Goal: Task Accomplishment & Management: Complete application form

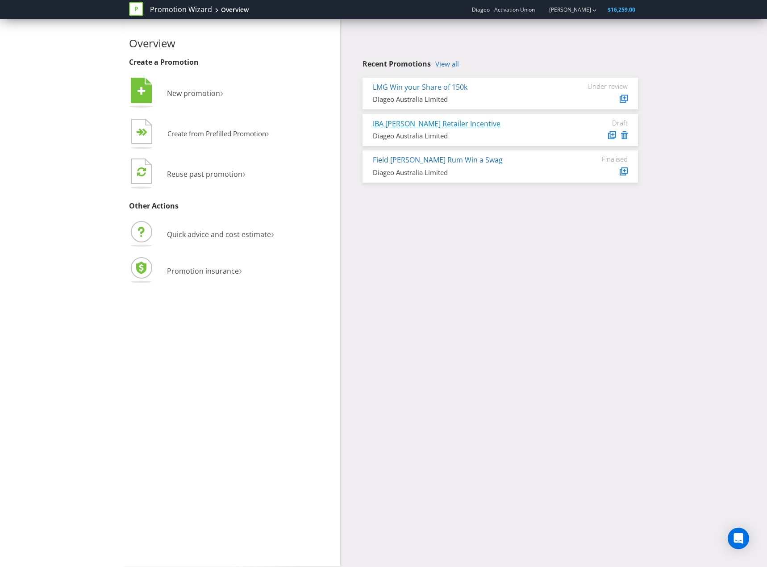
click at [434, 126] on link "IBA [PERSON_NAME] Retailer Incentive" at bounding box center [437, 124] width 128 height 10
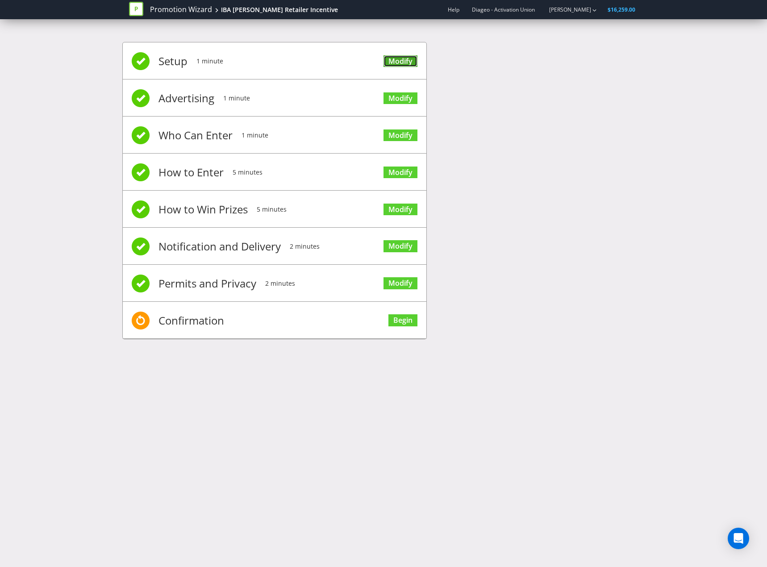
click at [409, 58] on link "Modify" at bounding box center [400, 61] width 34 height 12
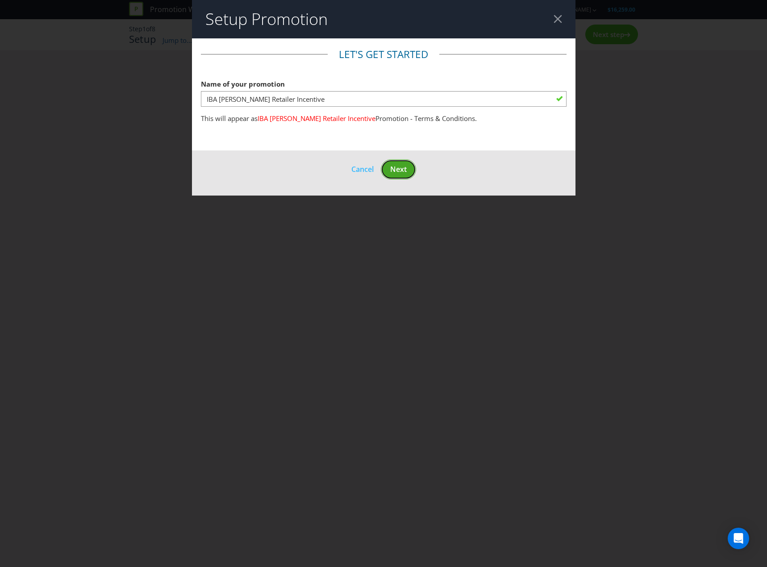
click at [402, 174] on span "Next" at bounding box center [398, 169] width 17 height 10
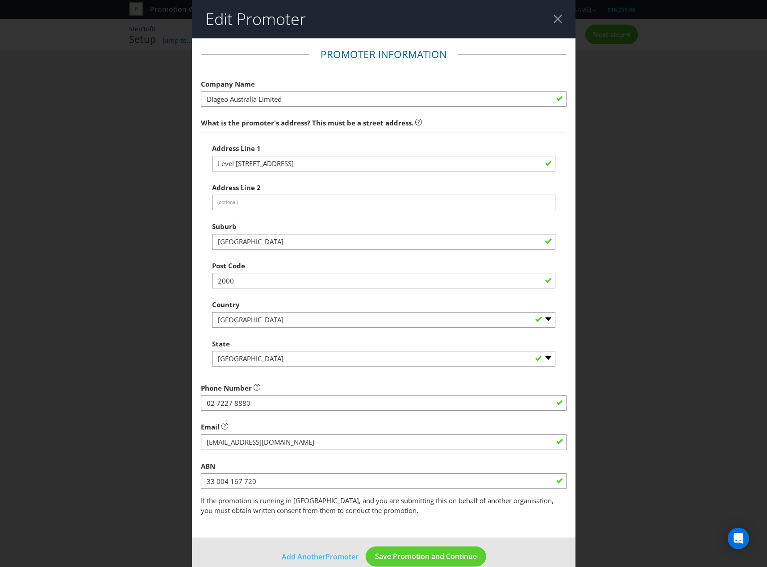
scroll to position [16, 0]
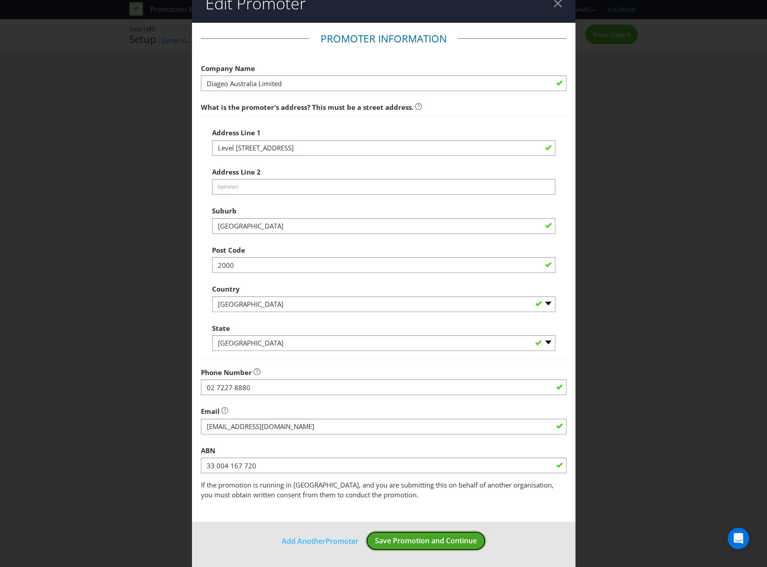
click at [413, 541] on span "Save Promotion and Continue" at bounding box center [426, 541] width 102 height 10
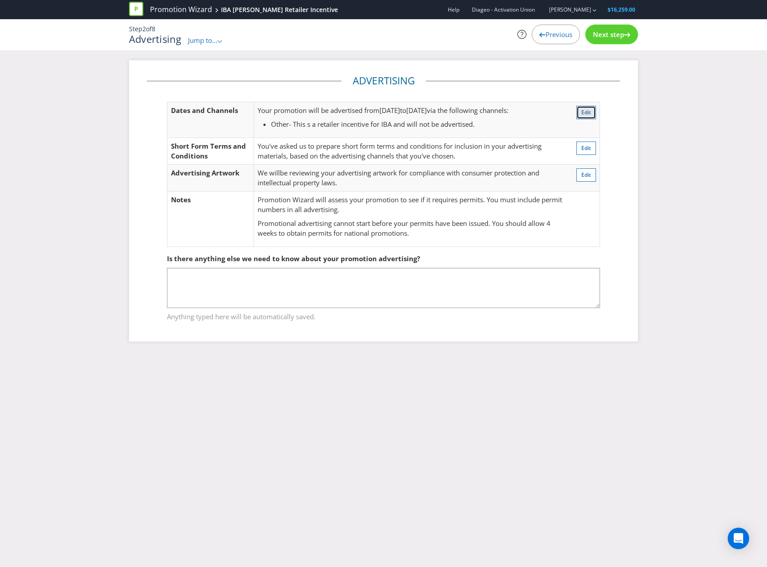
click at [591, 110] on button "Edit" at bounding box center [586, 112] width 20 height 13
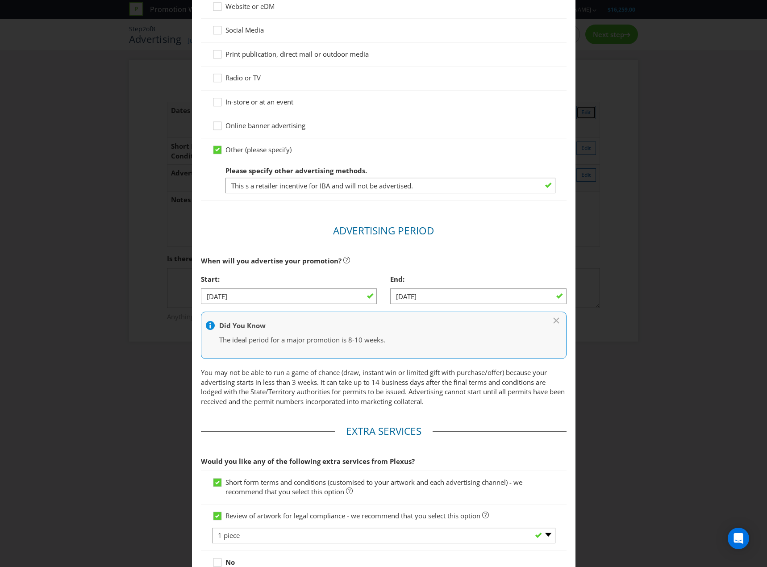
scroll to position [179, 0]
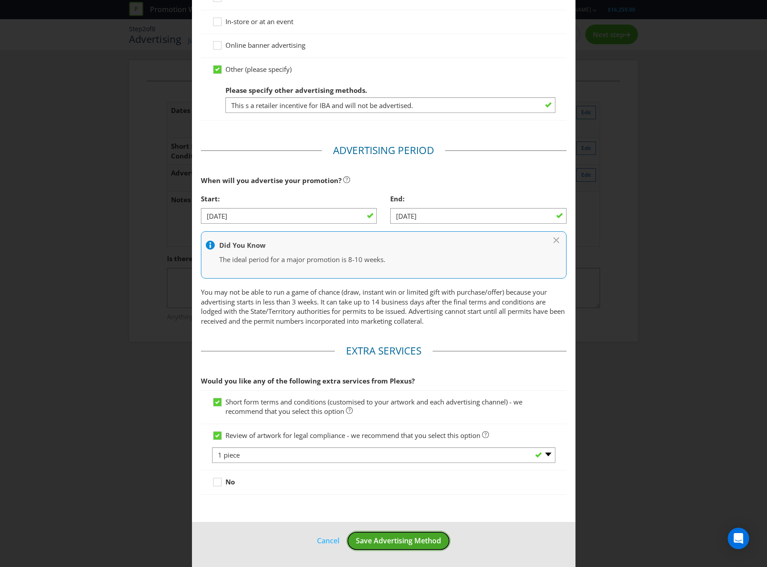
click at [373, 543] on span "Save Advertising Method" at bounding box center [398, 541] width 85 height 10
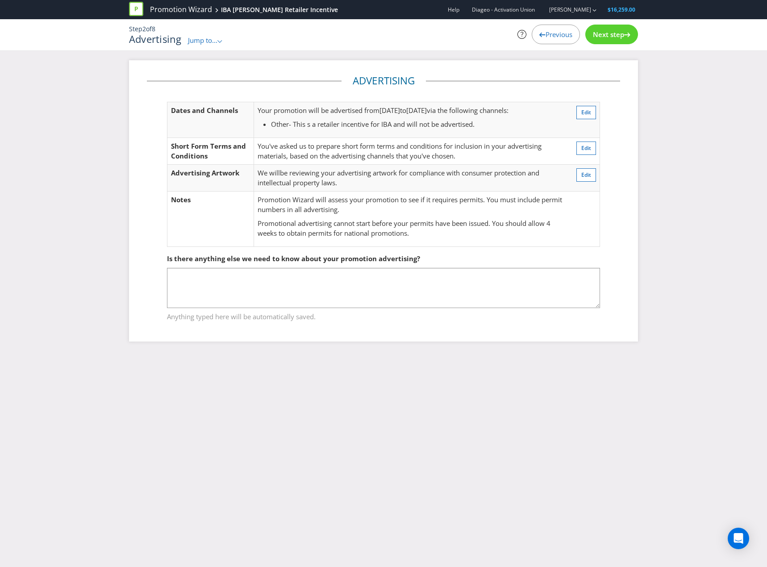
click at [615, 39] on div "Next step" at bounding box center [611, 35] width 53 height 20
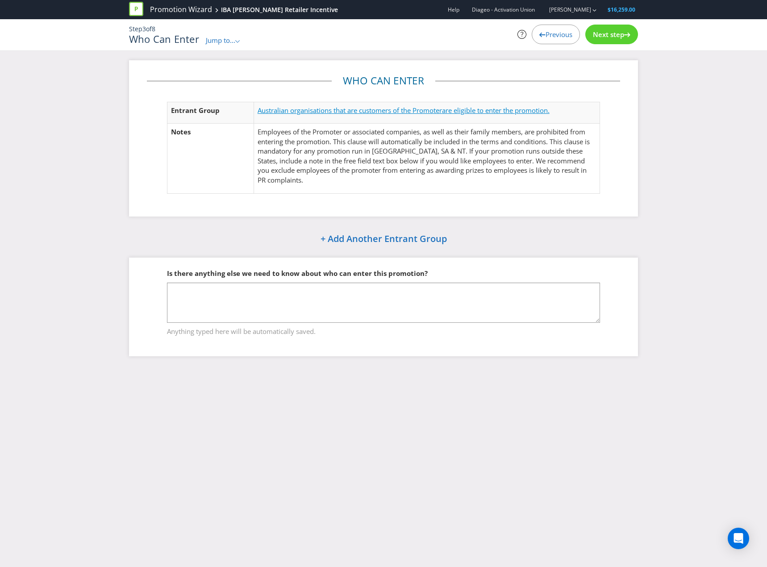
click at [482, 109] on span "are eligible to enter the promotion." at bounding box center [496, 110] width 108 height 9
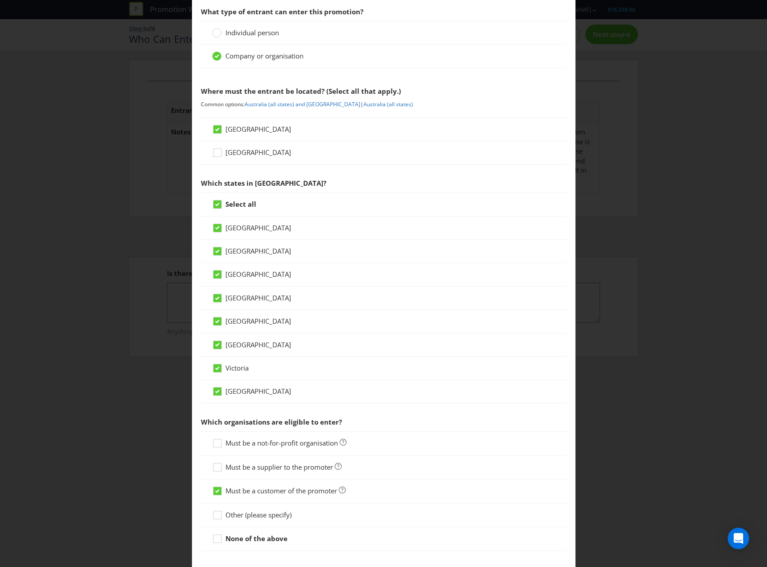
scroll to position [92, 0]
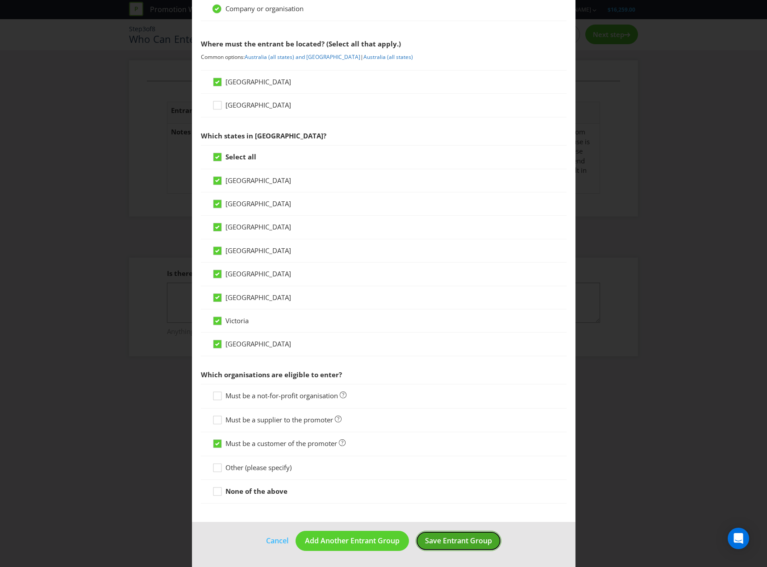
click at [444, 546] on button "Save Entrant Group" at bounding box center [459, 541] width 86 height 20
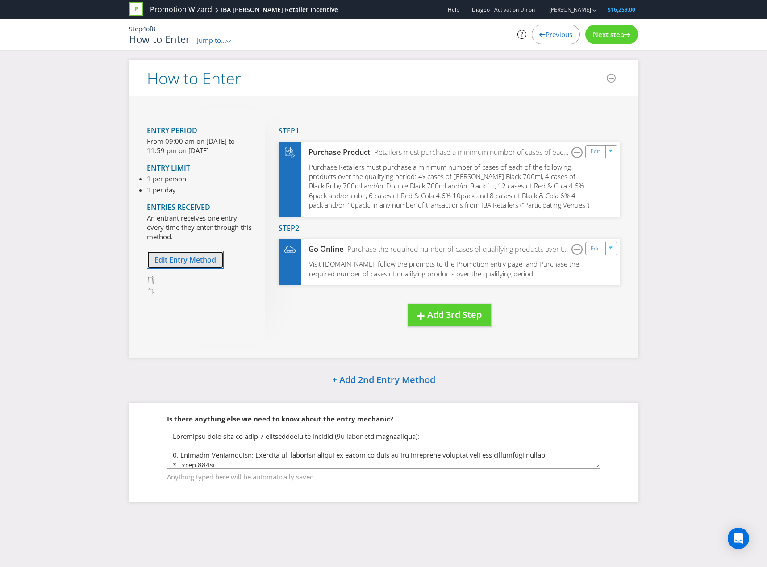
click at [213, 260] on span "Edit Entry Method" at bounding box center [185, 260] width 62 height 10
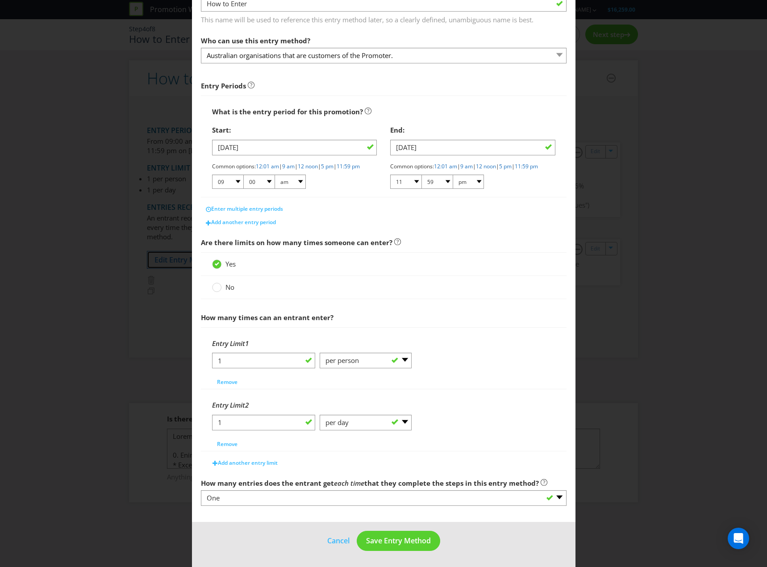
scroll to position [75, 0]
click at [395, 540] on span "Save Entry Method" at bounding box center [398, 541] width 65 height 10
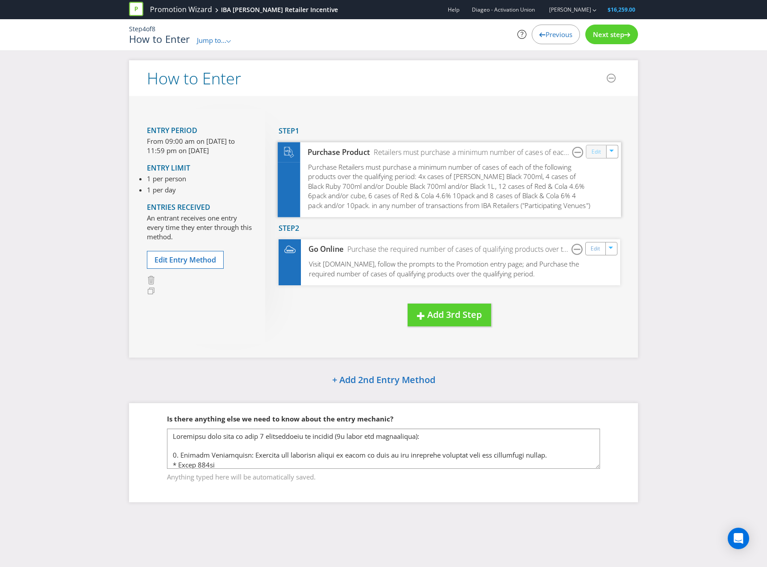
click at [594, 151] on link "Edit" at bounding box center [595, 151] width 9 height 10
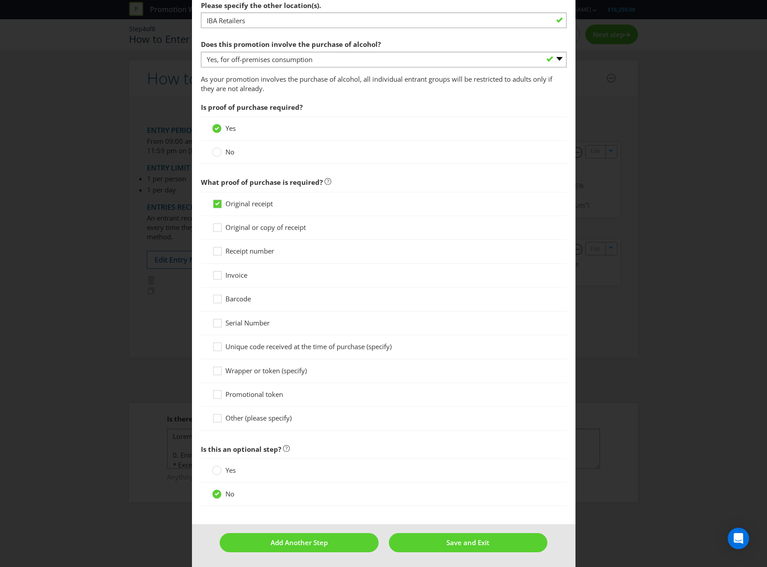
scroll to position [685, 0]
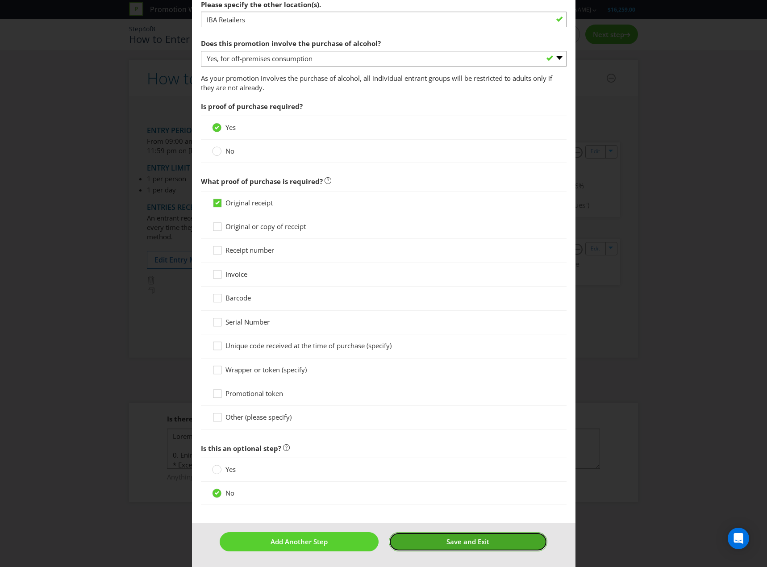
click at [485, 538] on button "Save and Exit" at bounding box center [468, 541] width 158 height 19
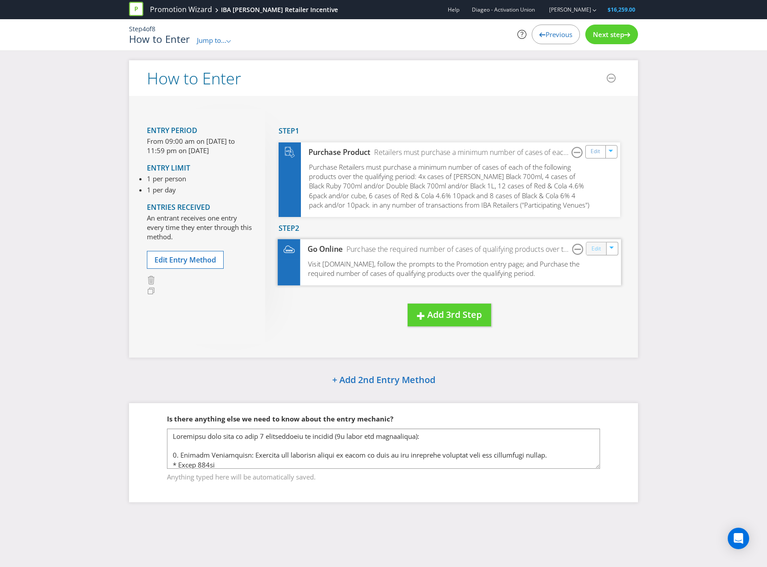
click at [600, 251] on link "Edit" at bounding box center [595, 249] width 9 height 10
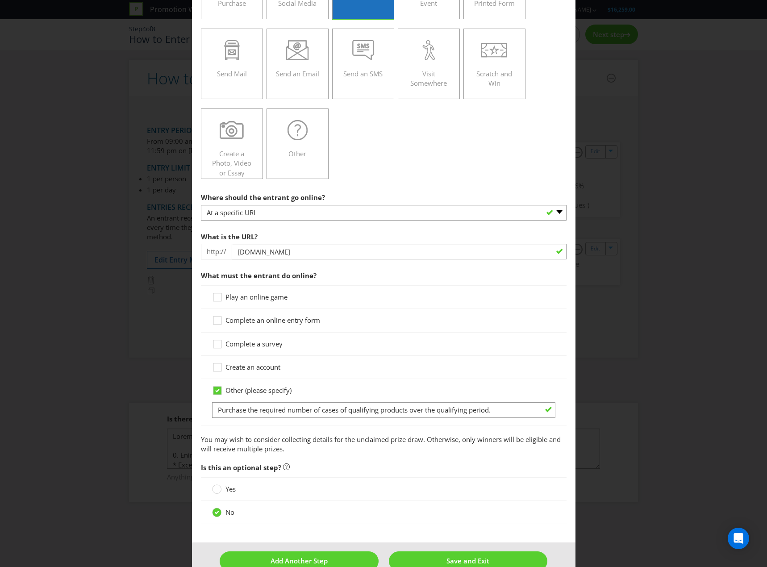
scroll to position [198, 0]
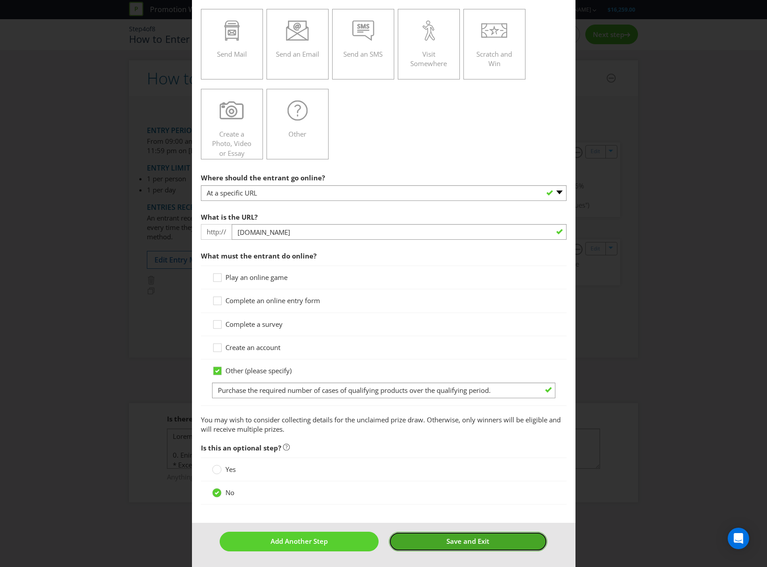
click at [486, 537] on button "Save and Exit" at bounding box center [468, 541] width 158 height 19
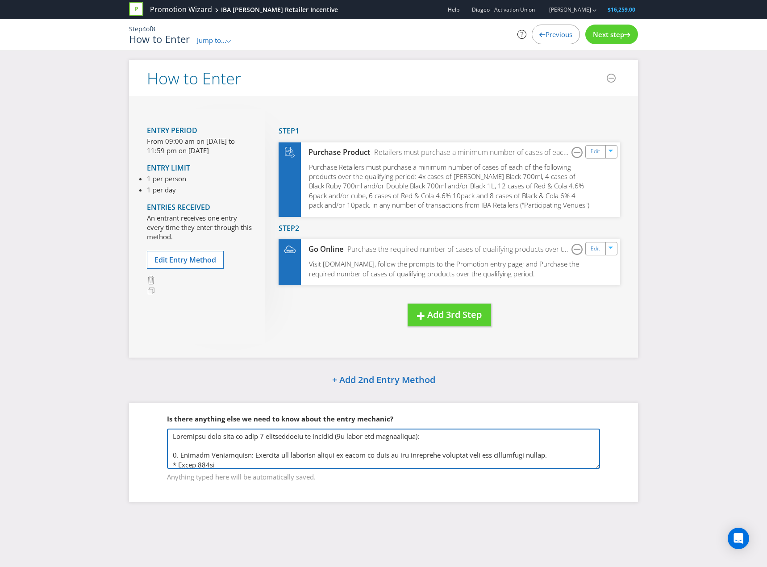
click at [171, 436] on textarea at bounding box center [383, 448] width 433 height 40
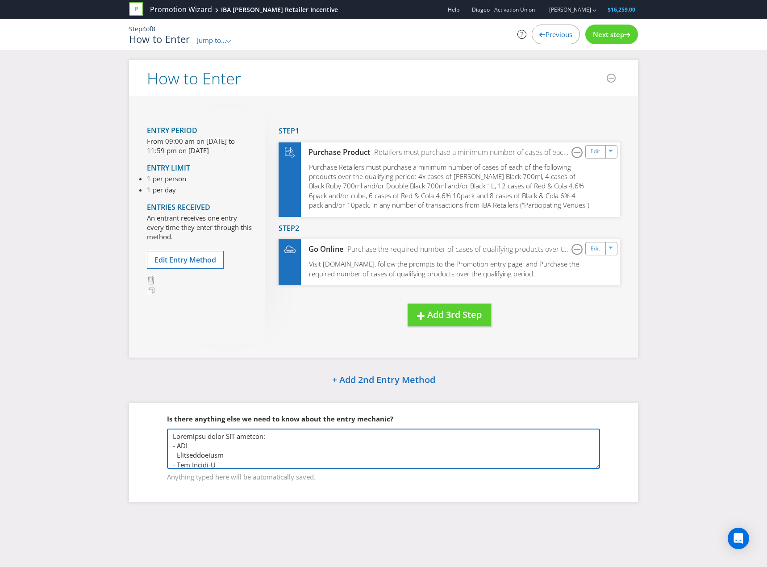
drag, startPoint x: 182, startPoint y: 463, endPoint x: 168, endPoint y: 408, distance: 57.0
click at [166, 406] on fieldset "Is there anything else we need to know about the entry mechanic? Anything typed…" at bounding box center [383, 442] width 473 height 92
type textarea "Retailers under IBA include: - IGA - Cellarbrations - The Bottle-O Retailers wi…"
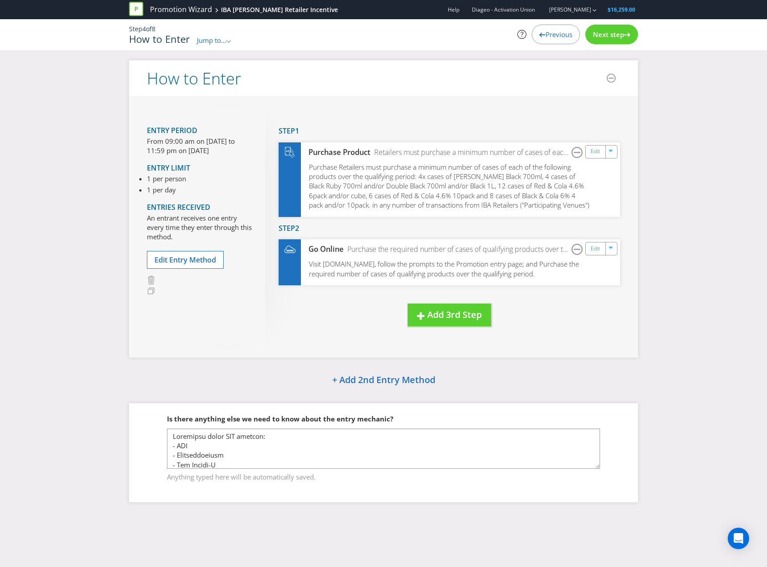
click at [606, 29] on div "Next step" at bounding box center [611, 35] width 53 height 20
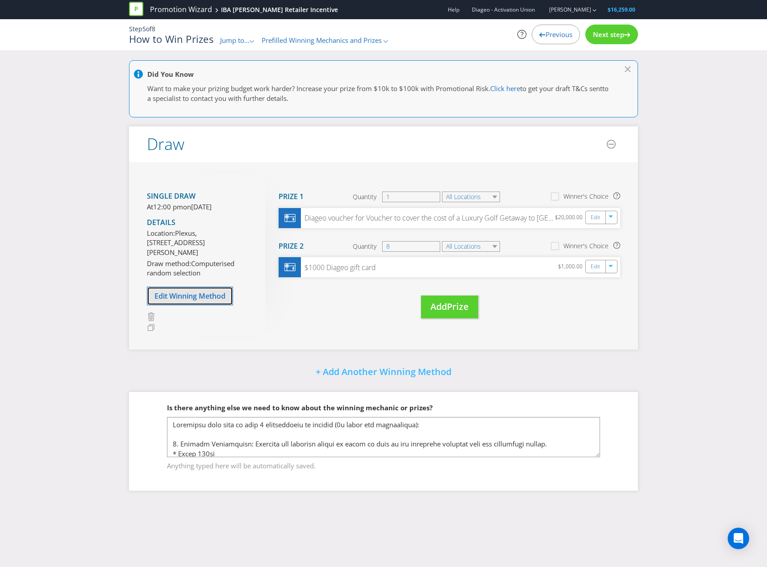
click at [200, 301] on span "Edit Winning Method" at bounding box center [189, 296] width 71 height 10
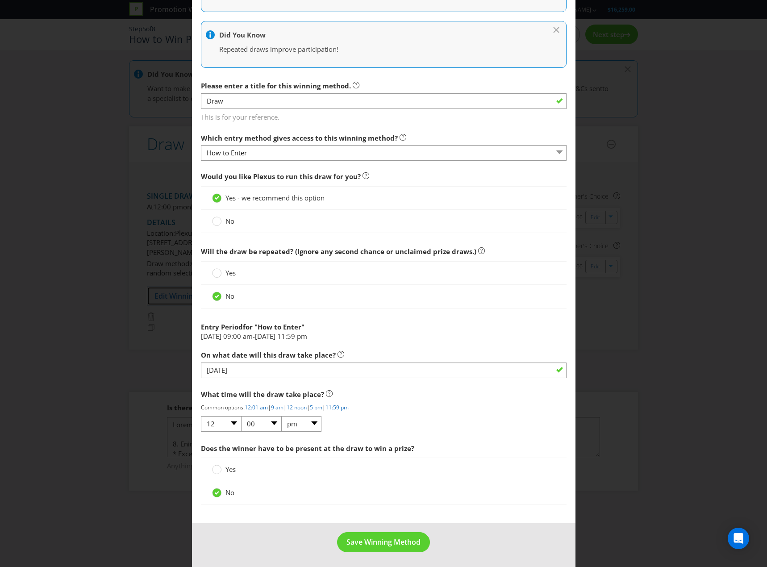
scroll to position [187, 0]
click at [393, 542] on span "Save Winning Method" at bounding box center [383, 541] width 74 height 10
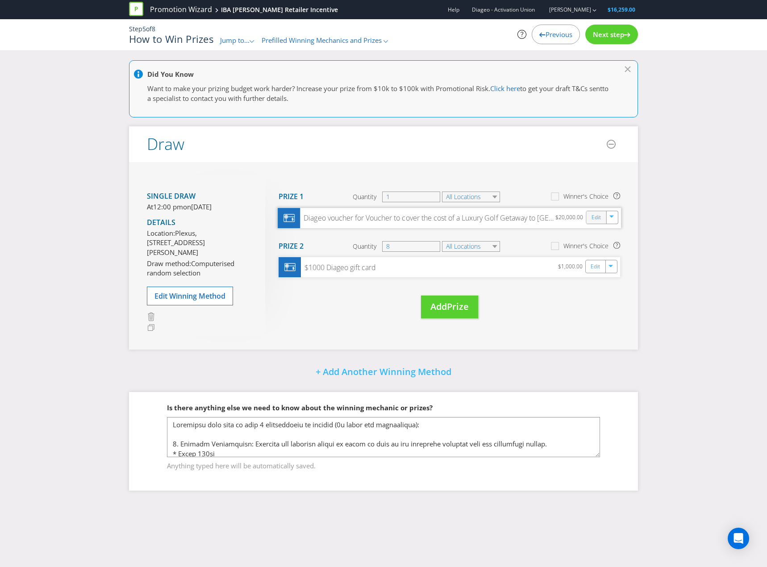
click at [590, 215] on div "Edit" at bounding box center [596, 217] width 20 height 12
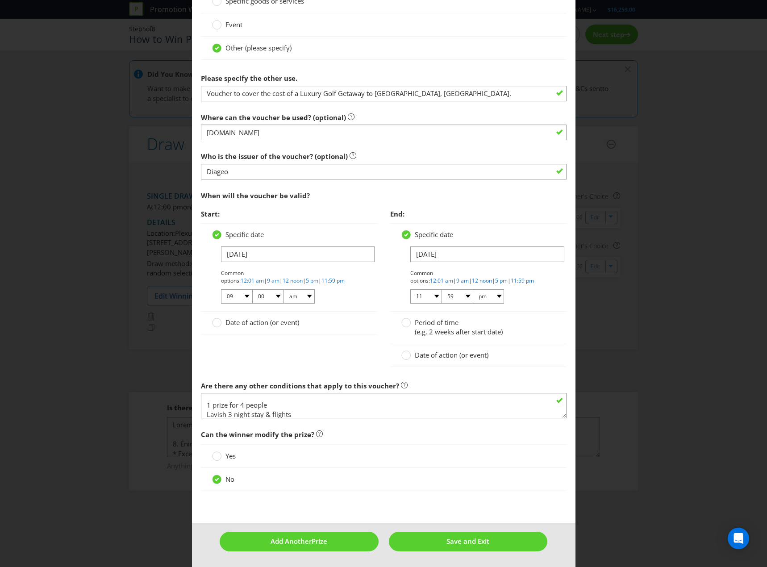
scroll to position [38, 0]
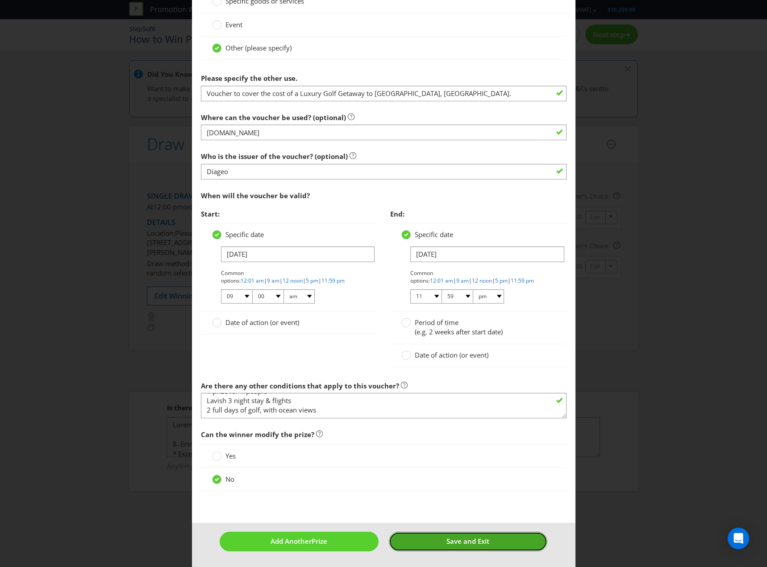
click at [425, 540] on button "Save and Exit" at bounding box center [468, 541] width 158 height 19
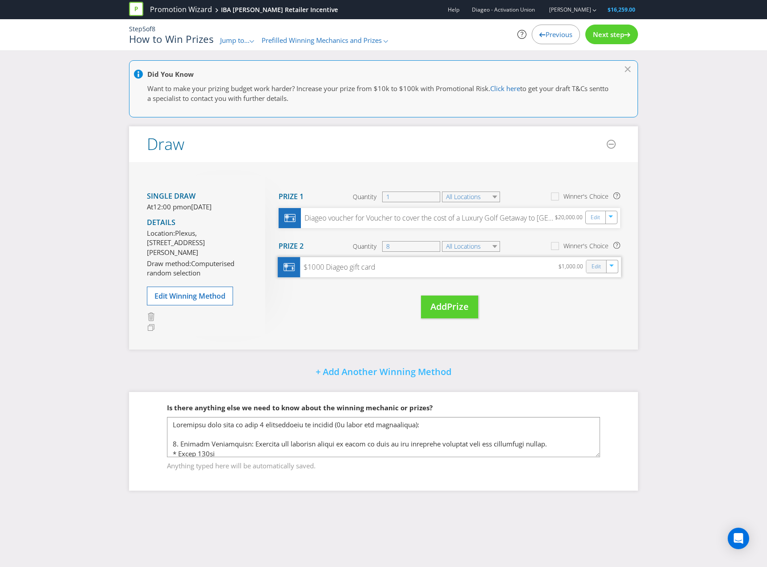
click at [601, 266] on div "Edit" at bounding box center [596, 266] width 20 height 12
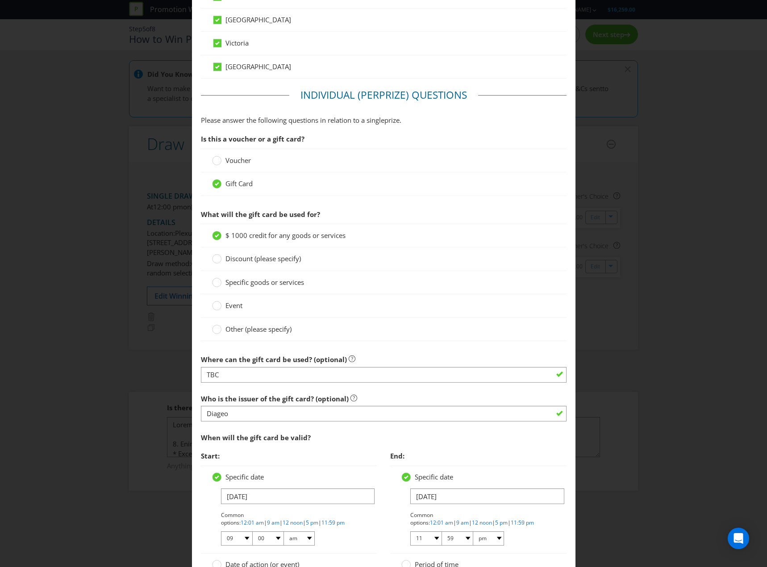
scroll to position [536, 0]
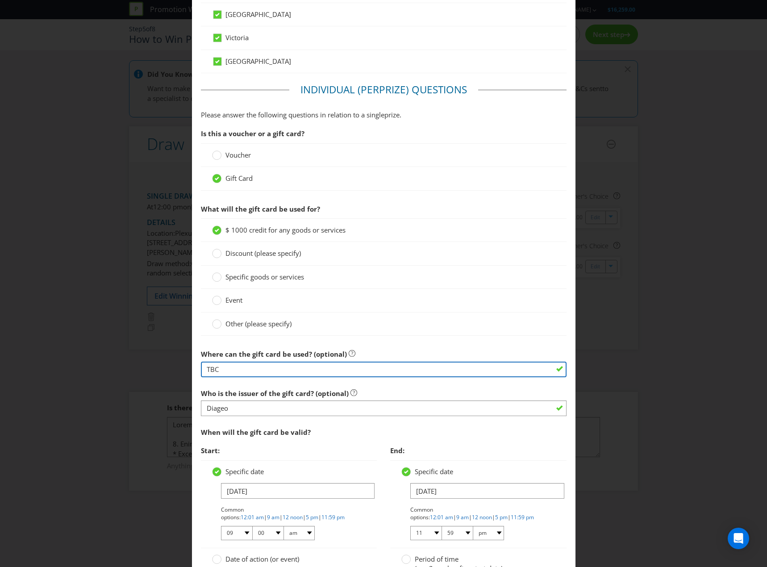
click at [237, 374] on input "TBC" at bounding box center [384, 370] width 366 height 16
click at [342, 341] on section "Is this a voucher or a gift card? Voucher Gift Card What will the gift card be …" at bounding box center [384, 390] width 366 height 531
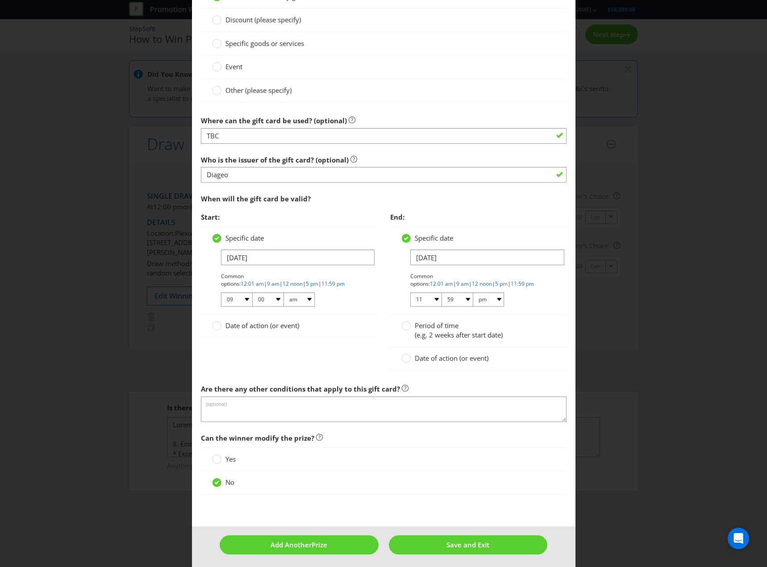
scroll to position [772, 0]
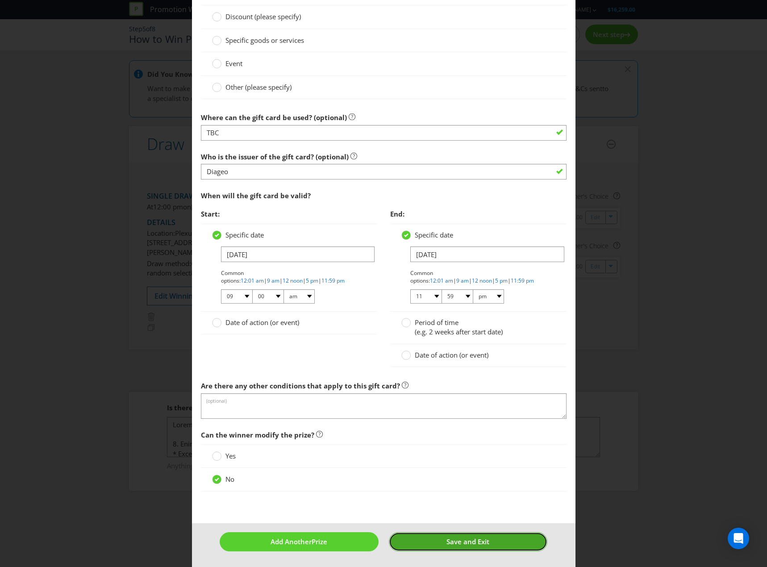
click at [494, 540] on button "Save and Exit" at bounding box center [468, 541] width 158 height 19
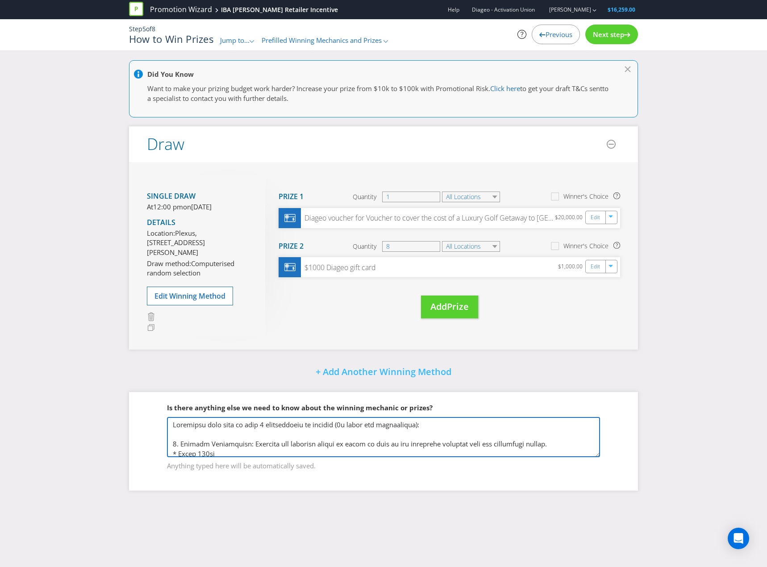
click at [173, 432] on textarea at bounding box center [383, 437] width 433 height 40
paste textarea "Retailers under IBA include: - IGA - Cellarbrations - The Bottle-O"
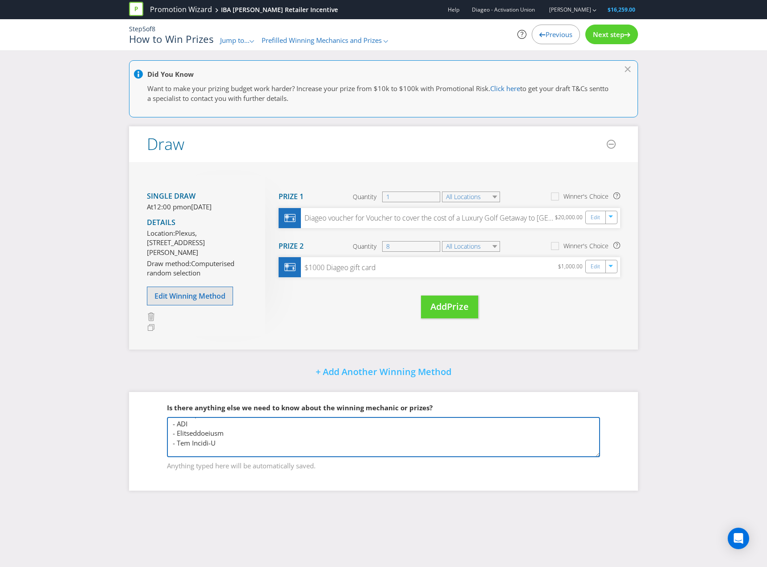
type textarea "Retailers under IBA include: - IGA - Cellarbrations - The Bottle-O Retailers wi…"
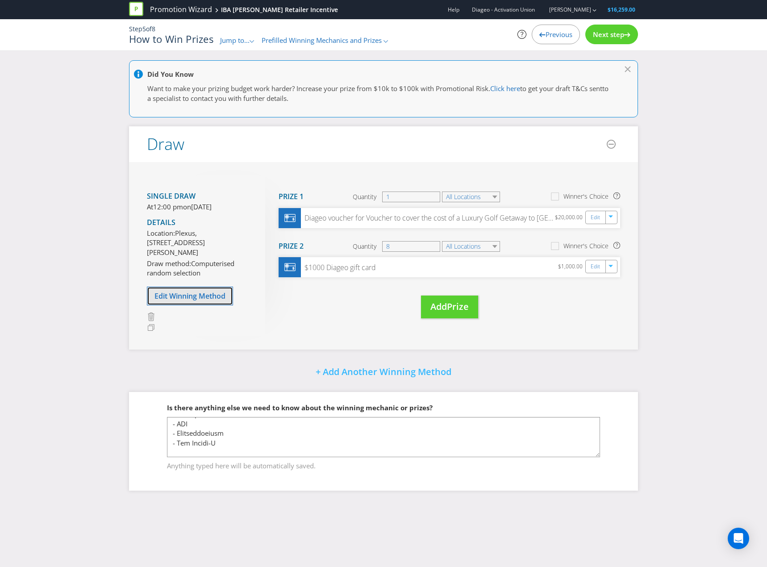
click at [197, 301] on span "Edit Winning Method" at bounding box center [189, 296] width 71 height 10
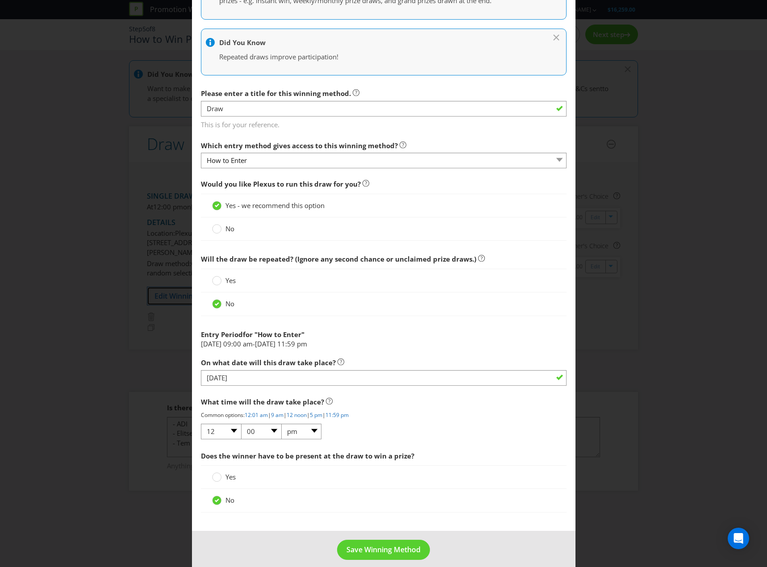
scroll to position [187, 0]
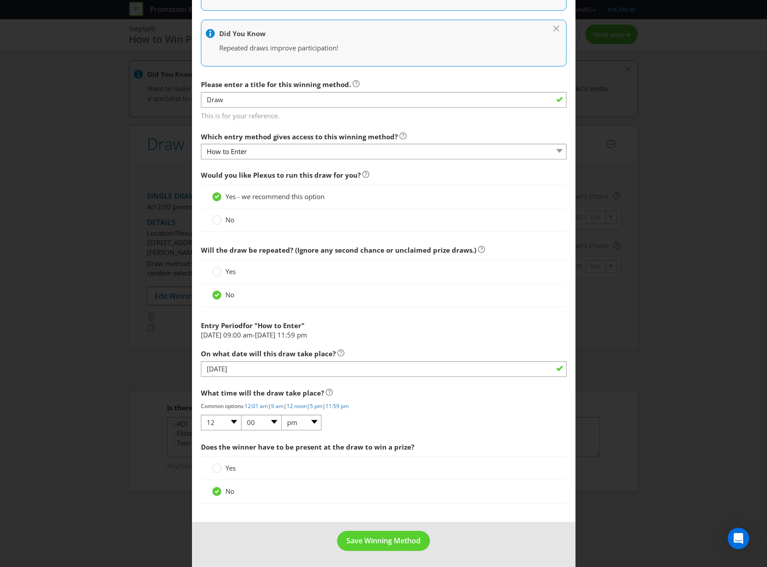
click at [80, 345] on div "Edit Winning Method How to Enter How will the winners be selected? Draw Judging…" at bounding box center [383, 283] width 767 height 567
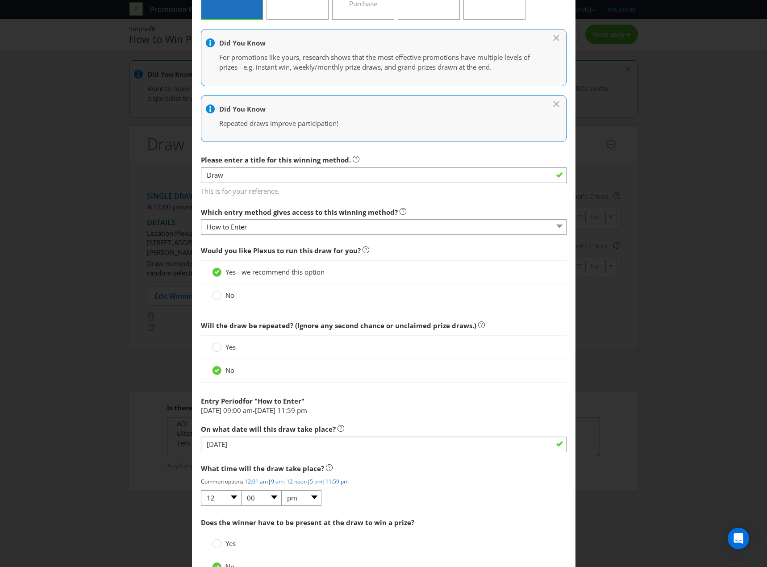
scroll to position [0, 0]
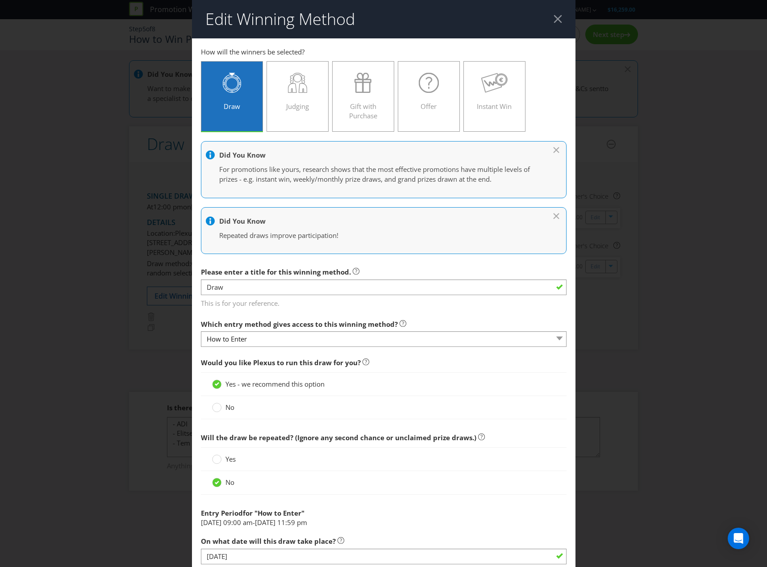
click at [555, 17] on div at bounding box center [557, 19] width 8 height 8
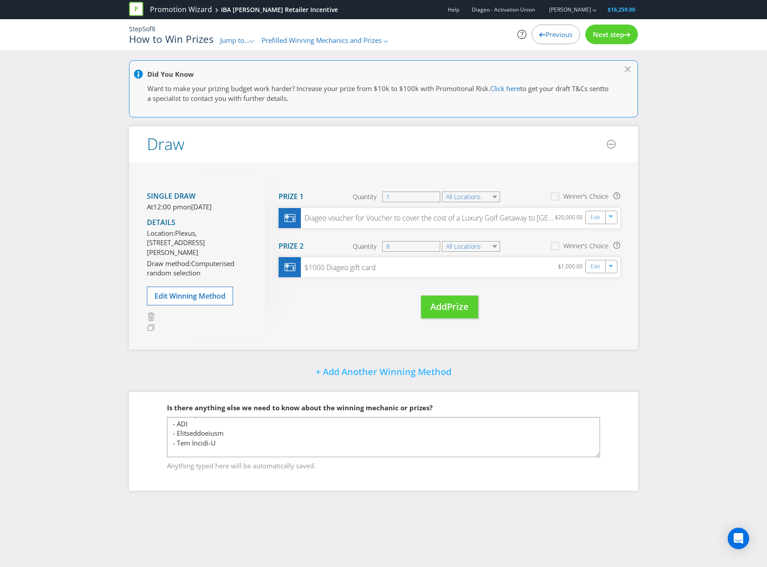
click at [621, 41] on div "Next step" at bounding box center [611, 35] width 53 height 20
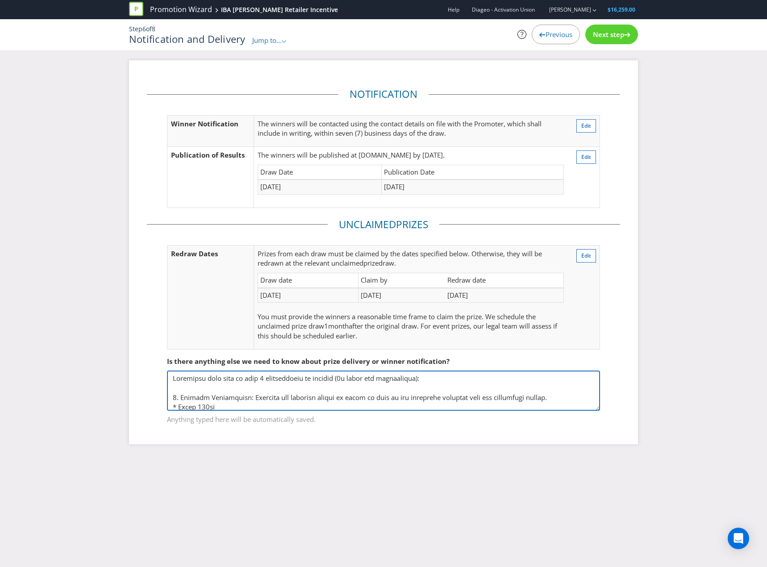
click at [176, 380] on textarea at bounding box center [383, 390] width 433 height 40
paste textarea "Retailers under IBA include: - IGA - Cellarbrations - The Bottle-O"
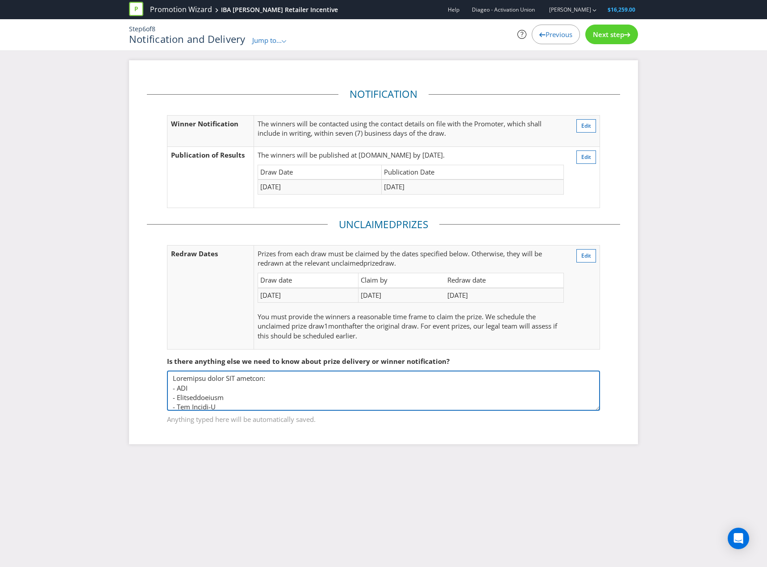
type textarea "Retailers under IBA include: - IGA - Cellarbrations - The Bottle-O Retailers wi…"
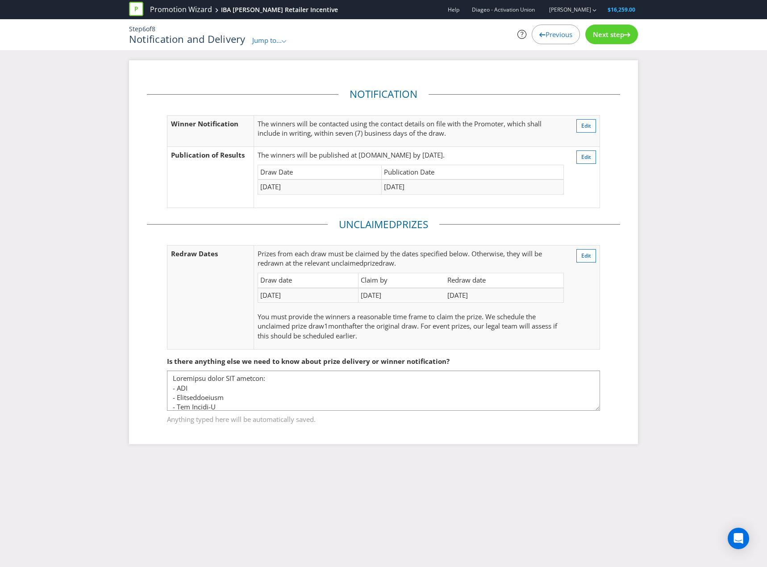
click at [615, 34] on span "Next step" at bounding box center [608, 34] width 31 height 9
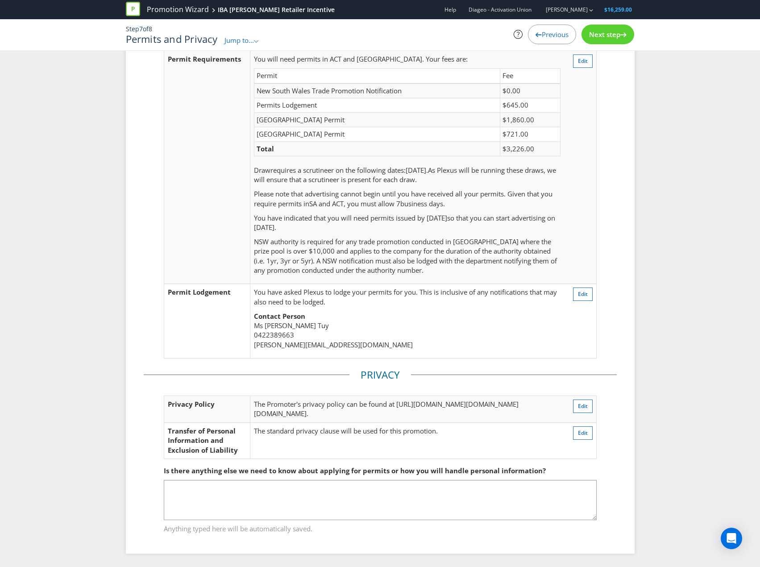
scroll to position [90, 0]
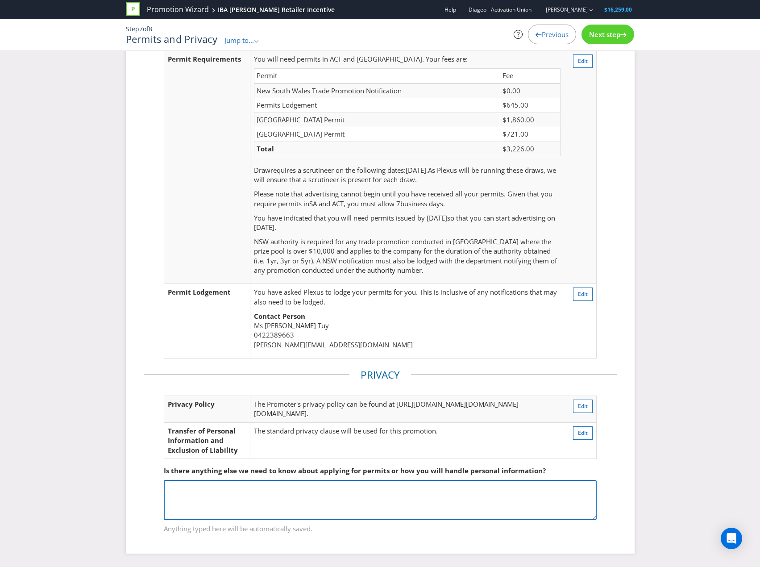
click at [272, 496] on textarea at bounding box center [380, 500] width 433 height 40
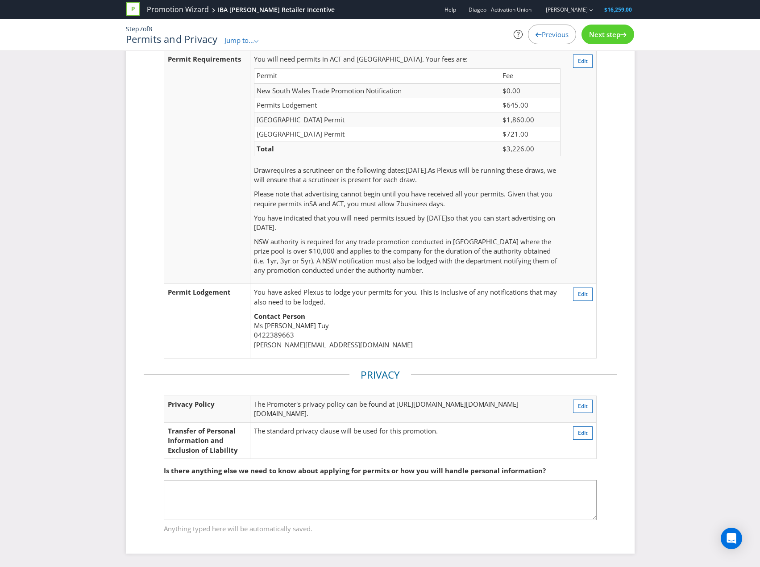
click at [549, 36] on span "Previous" at bounding box center [555, 34] width 27 height 9
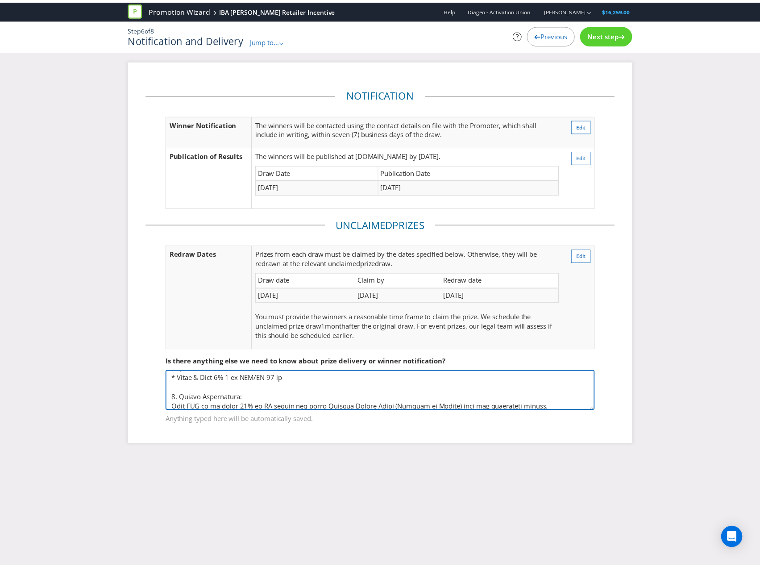
scroll to position [320, 0]
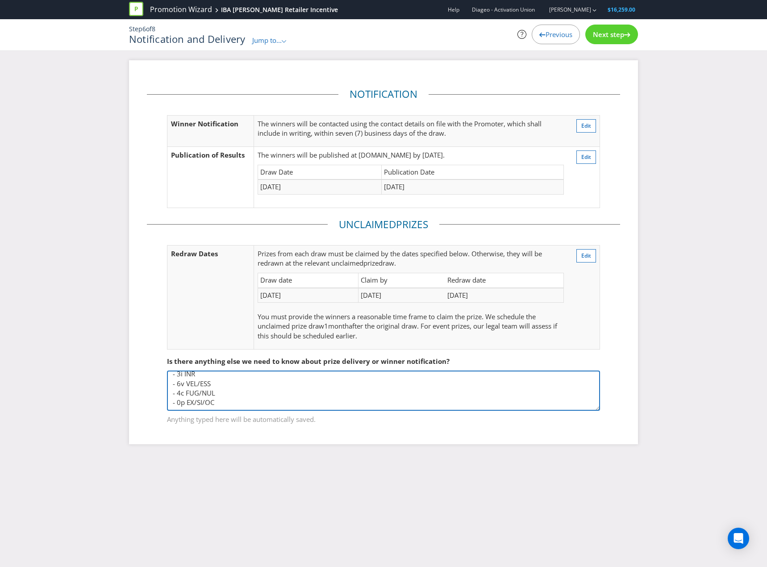
drag, startPoint x: 172, startPoint y: 377, endPoint x: 337, endPoint y: 436, distance: 174.8
click at [337, 436] on div "Notification Winner Notification The winners will be contacted using the contac…" at bounding box center [383, 252] width 509 height 384
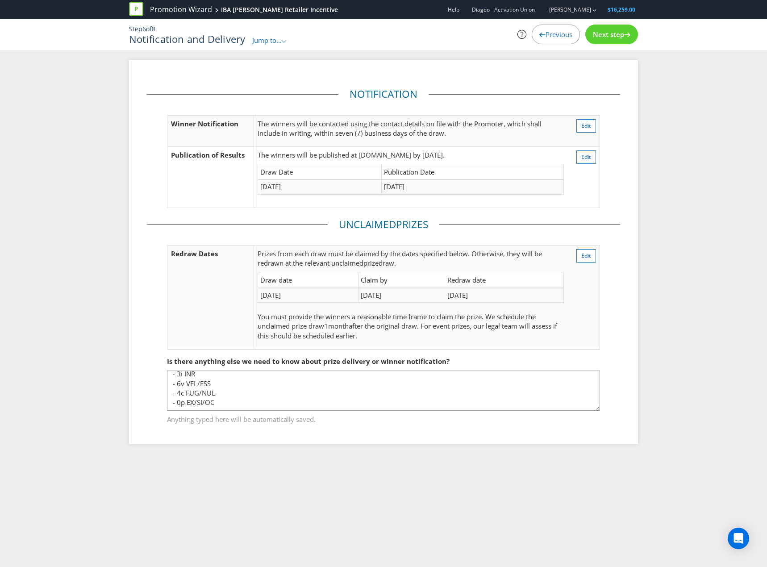
click at [619, 27] on div "Next step" at bounding box center [611, 35] width 53 height 20
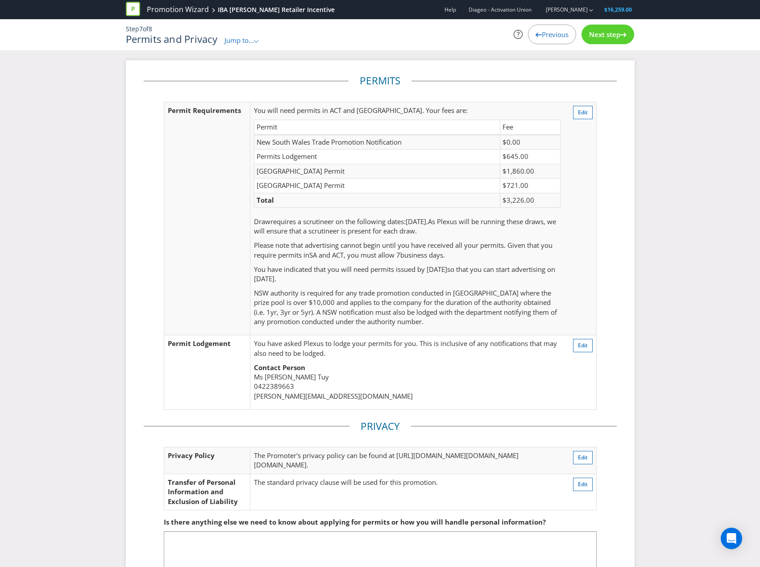
scroll to position [90, 0]
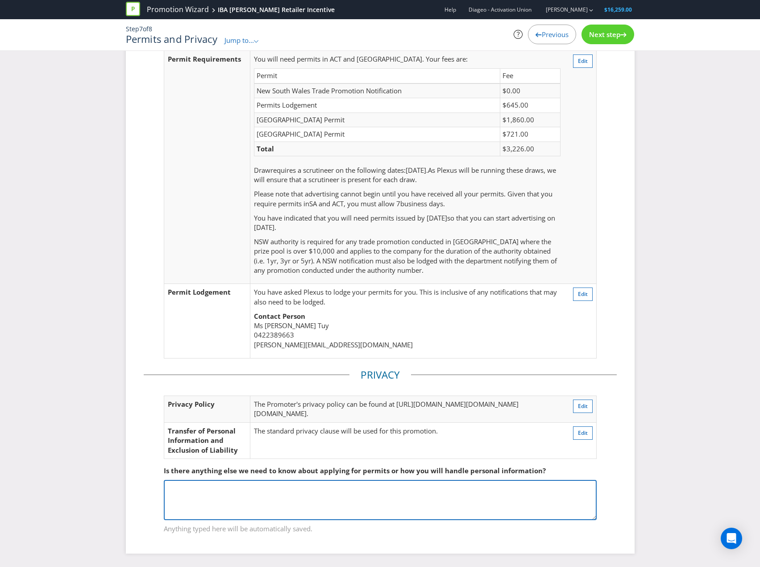
click at [248, 497] on textarea at bounding box center [380, 500] width 433 height 40
paste textarea "Retailers under IBA include: - IGA - Cellarbrations - The Bottle-O Retailers wi…"
type textarea "Retailers under IBA include: - IGA - Cellarbrations - The Bottle-O Retailers wi…"
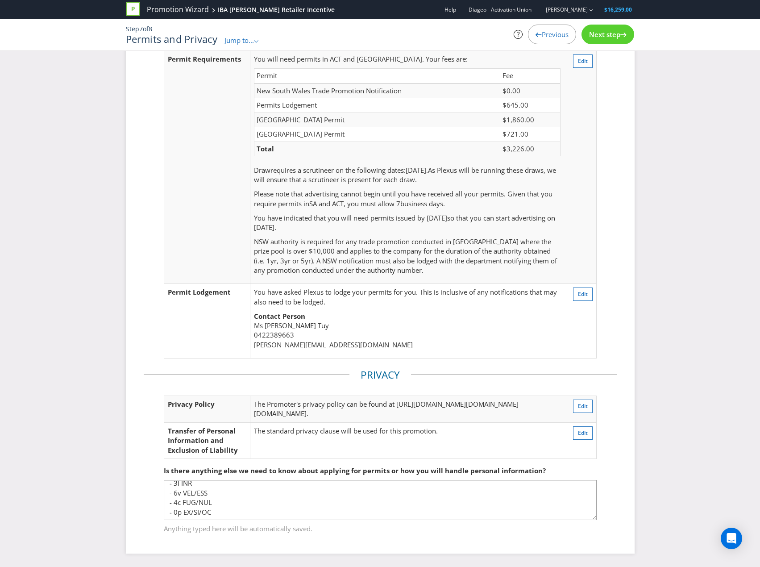
click at [621, 37] on icon at bounding box center [623, 35] width 6 height 4
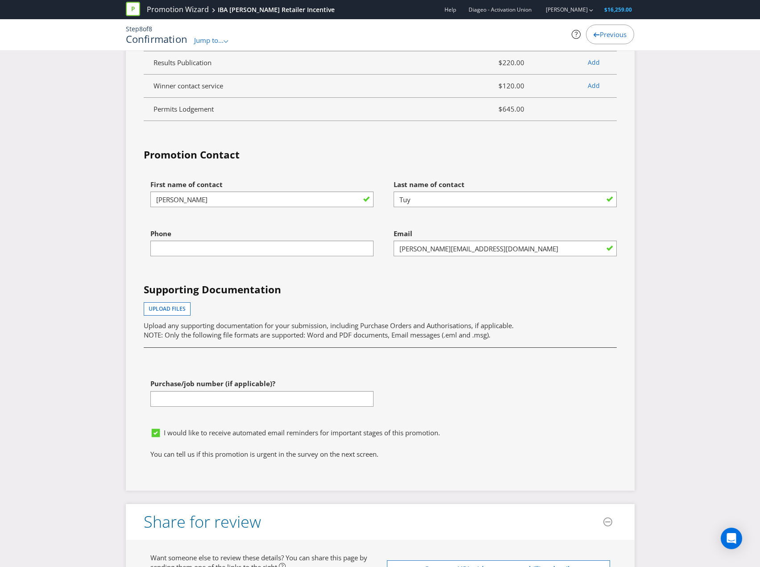
scroll to position [2956, 0]
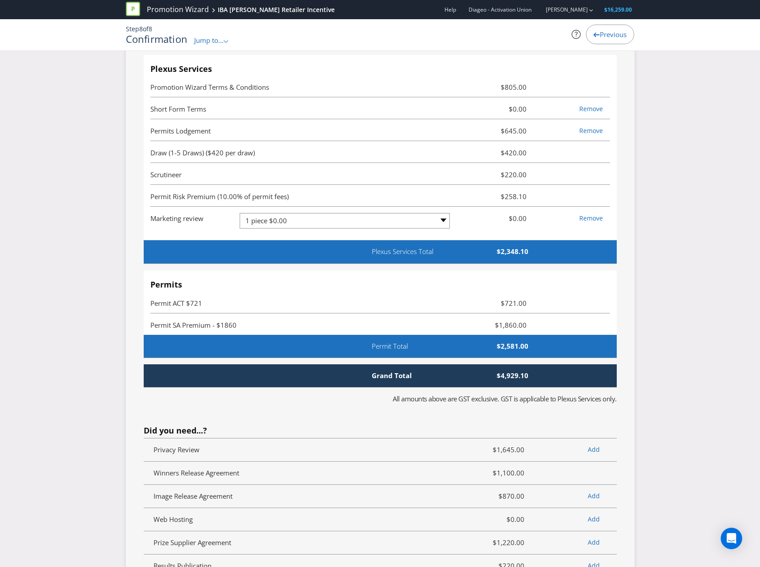
scroll to position [2554, 0]
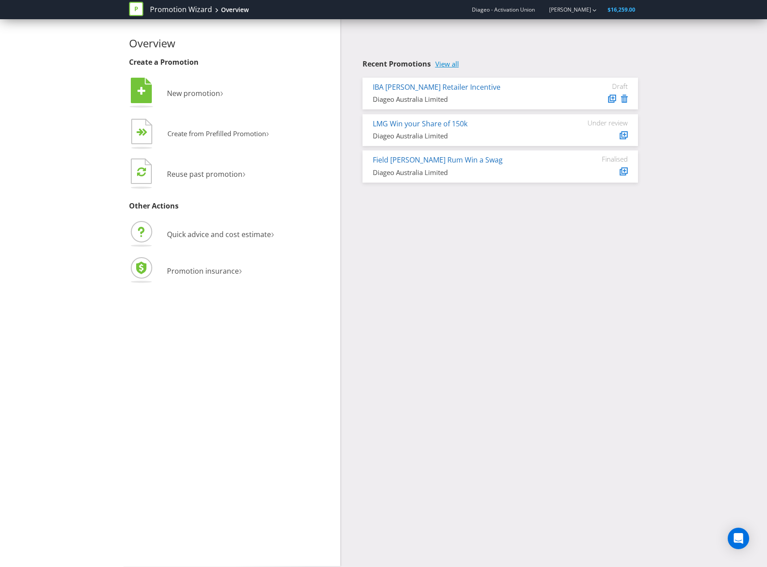
click at [457, 60] on link "View all" at bounding box center [447, 64] width 24 height 8
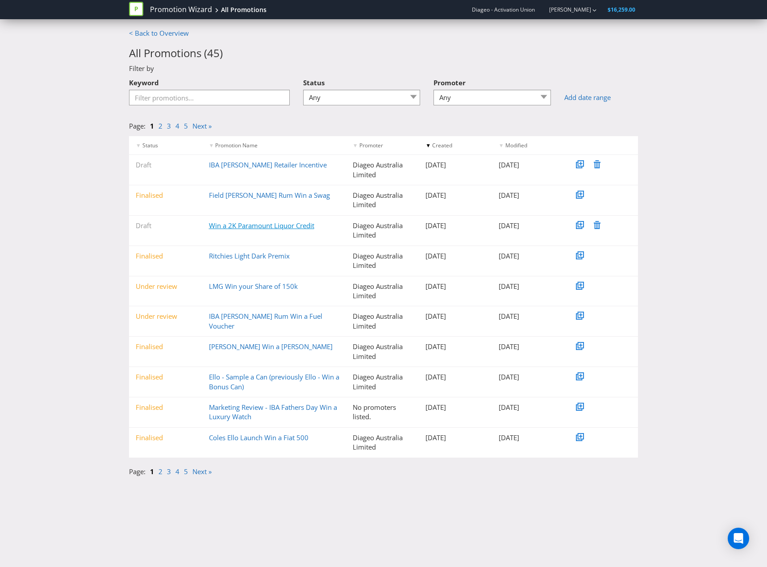
click at [245, 224] on link "Win a 2K Paramount Liquor Credit" at bounding box center [261, 225] width 105 height 9
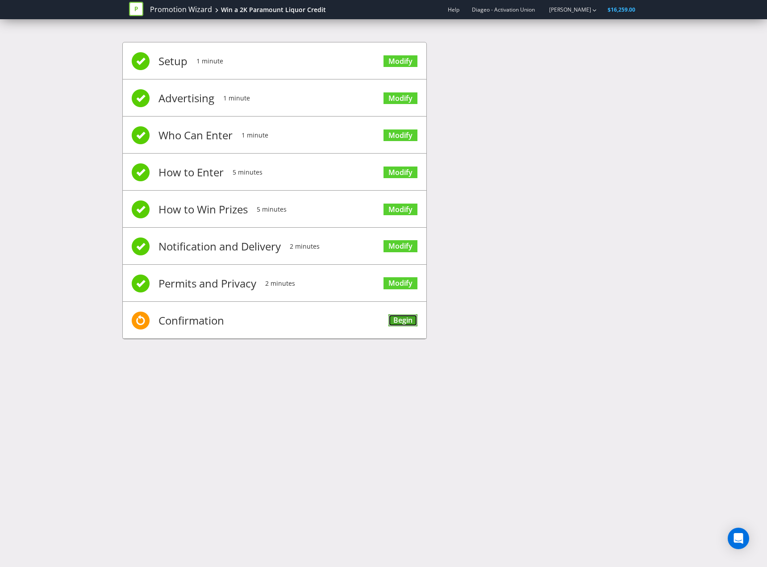
click at [397, 317] on link "Begin" at bounding box center [402, 320] width 29 height 12
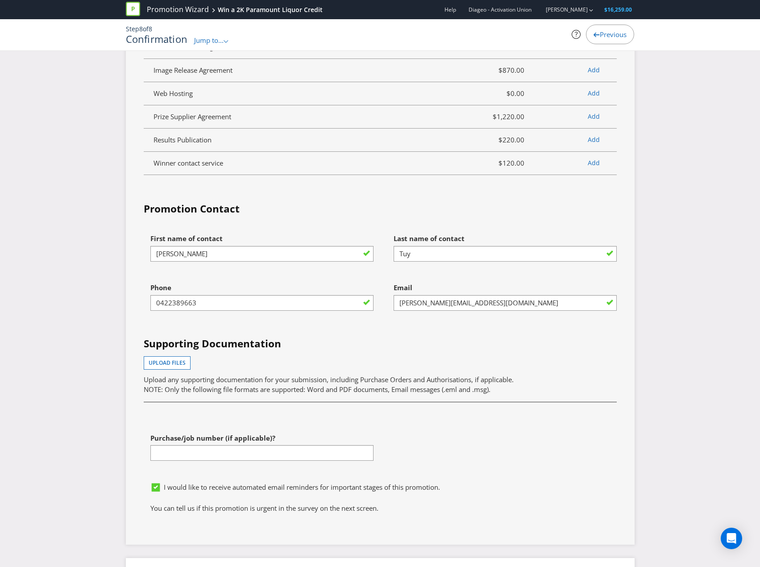
scroll to position [2633, 0]
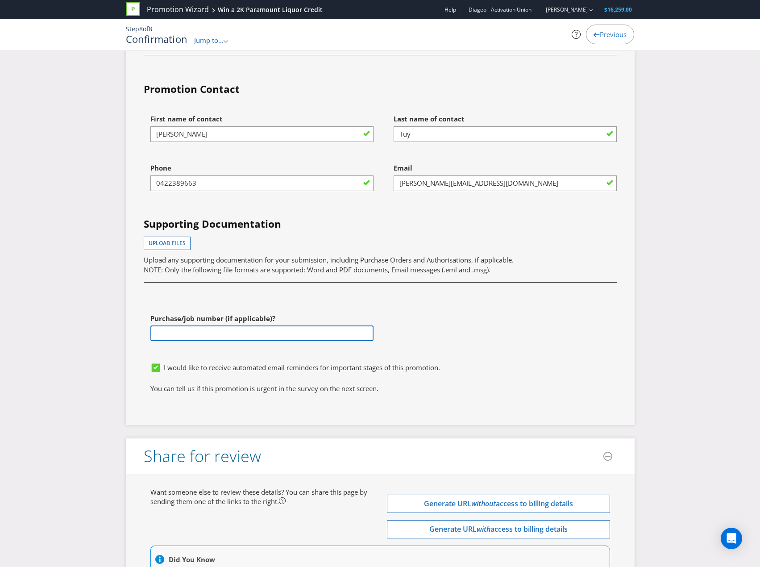
click at [230, 341] on input "text" at bounding box center [261, 333] width 223 height 16
paste input "4801570446"
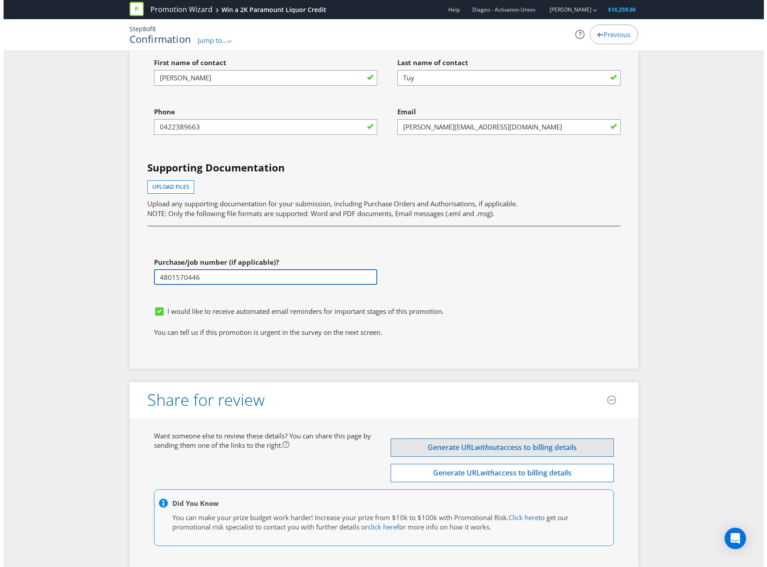
scroll to position [2785, 0]
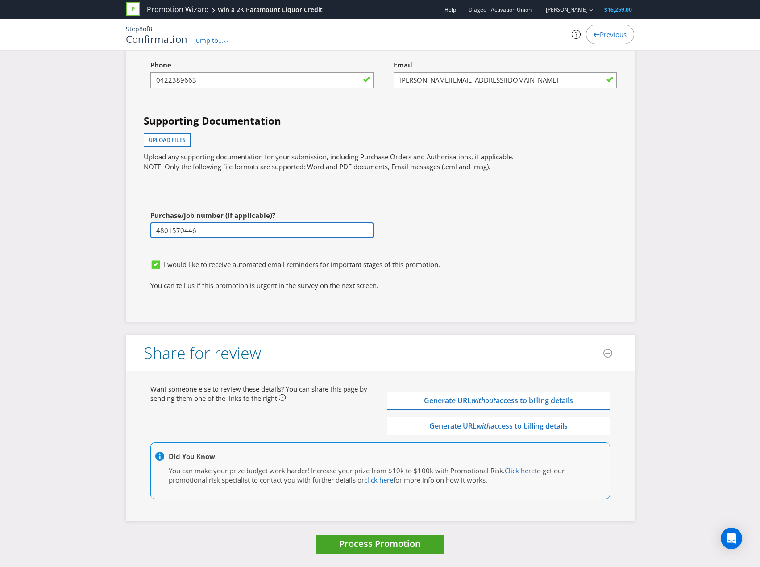
type input "4801570446"
click at [398, 541] on span "Process Promotion" at bounding box center [380, 543] width 82 height 12
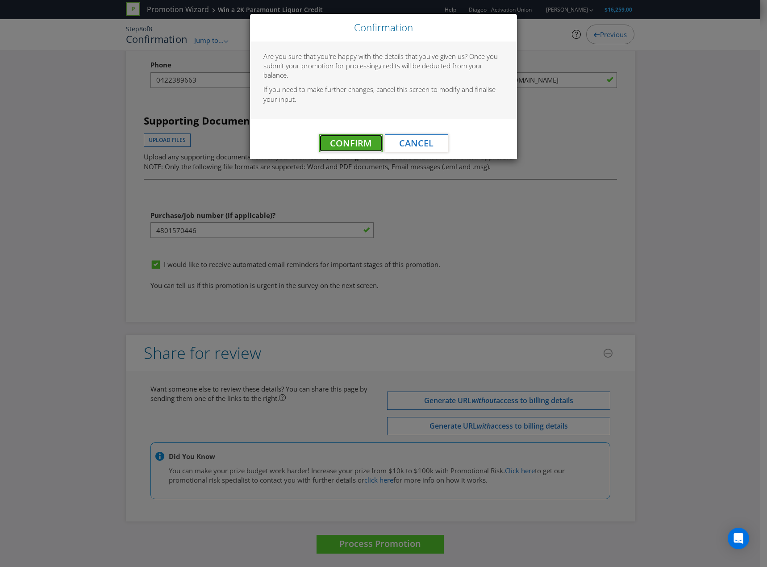
click at [359, 147] on span "Confirm" at bounding box center [351, 143] width 42 height 12
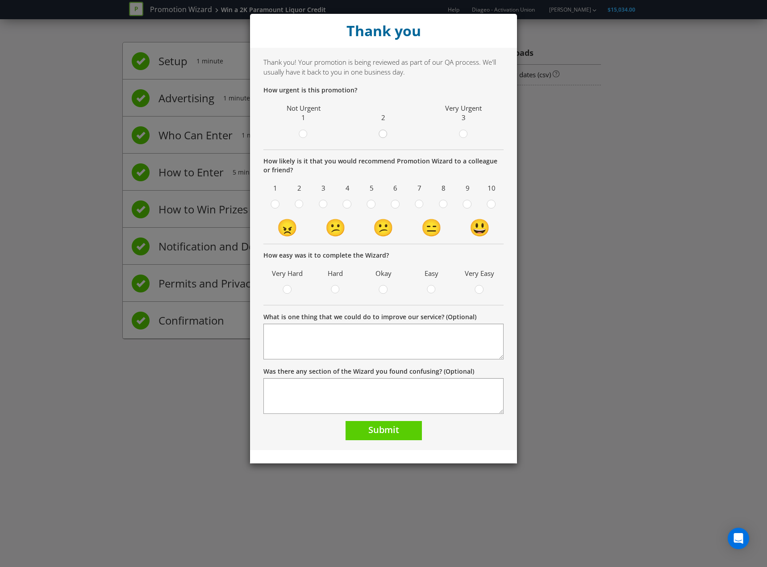
click at [385, 133] on div at bounding box center [383, 131] width 4 height 4
click at [0, 0] on input "radio" at bounding box center [0, 0] width 0 height 0
click at [464, 134] on circle at bounding box center [463, 134] width 8 height 8
click at [0, 0] on input "radio" at bounding box center [0, 0] width 0 height 0
click at [416, 204] on circle at bounding box center [419, 204] width 8 height 8
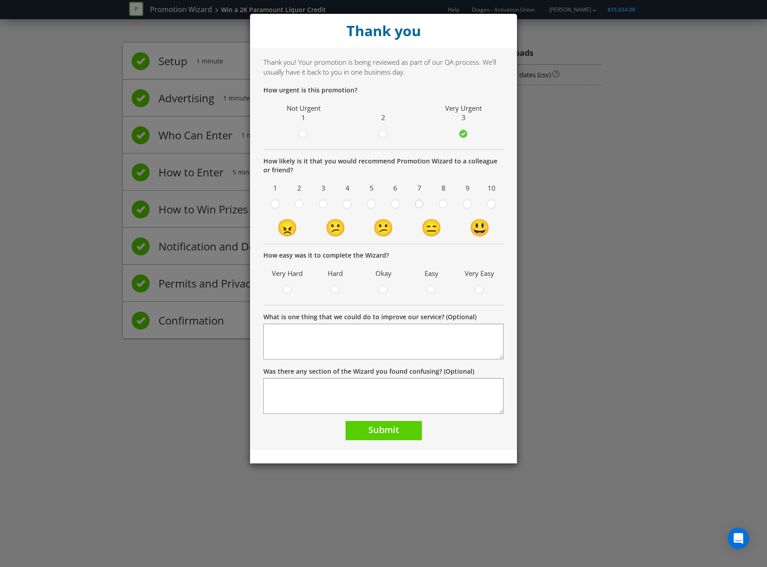
click at [0, 0] on input "radio" at bounding box center [0, 0] width 0 height 0
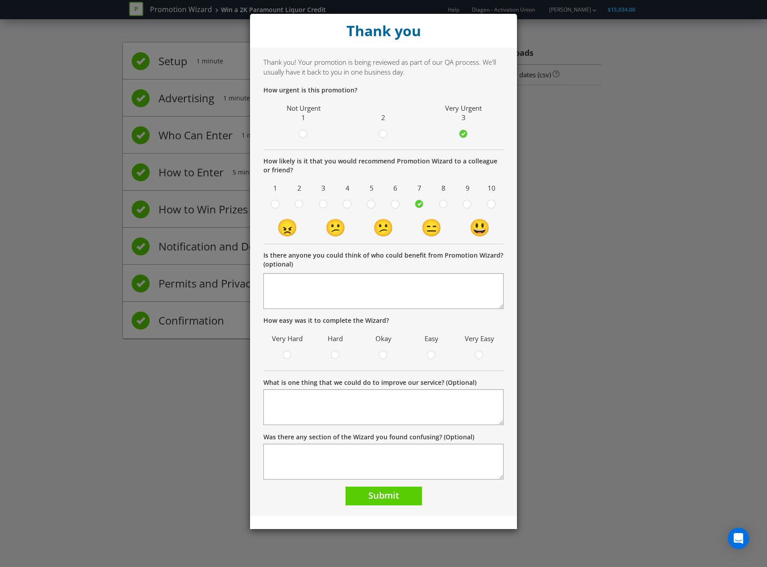
click at [436, 349] on div "Easy" at bounding box center [431, 346] width 39 height 29
click at [435, 352] on icon at bounding box center [431, 354] width 9 height 9
click at [0, 0] on input "radio" at bounding box center [0, 0] width 0 height 0
click at [402, 505] on button "Submit" at bounding box center [383, 495] width 76 height 19
